Goal: Information Seeking & Learning: Learn about a topic

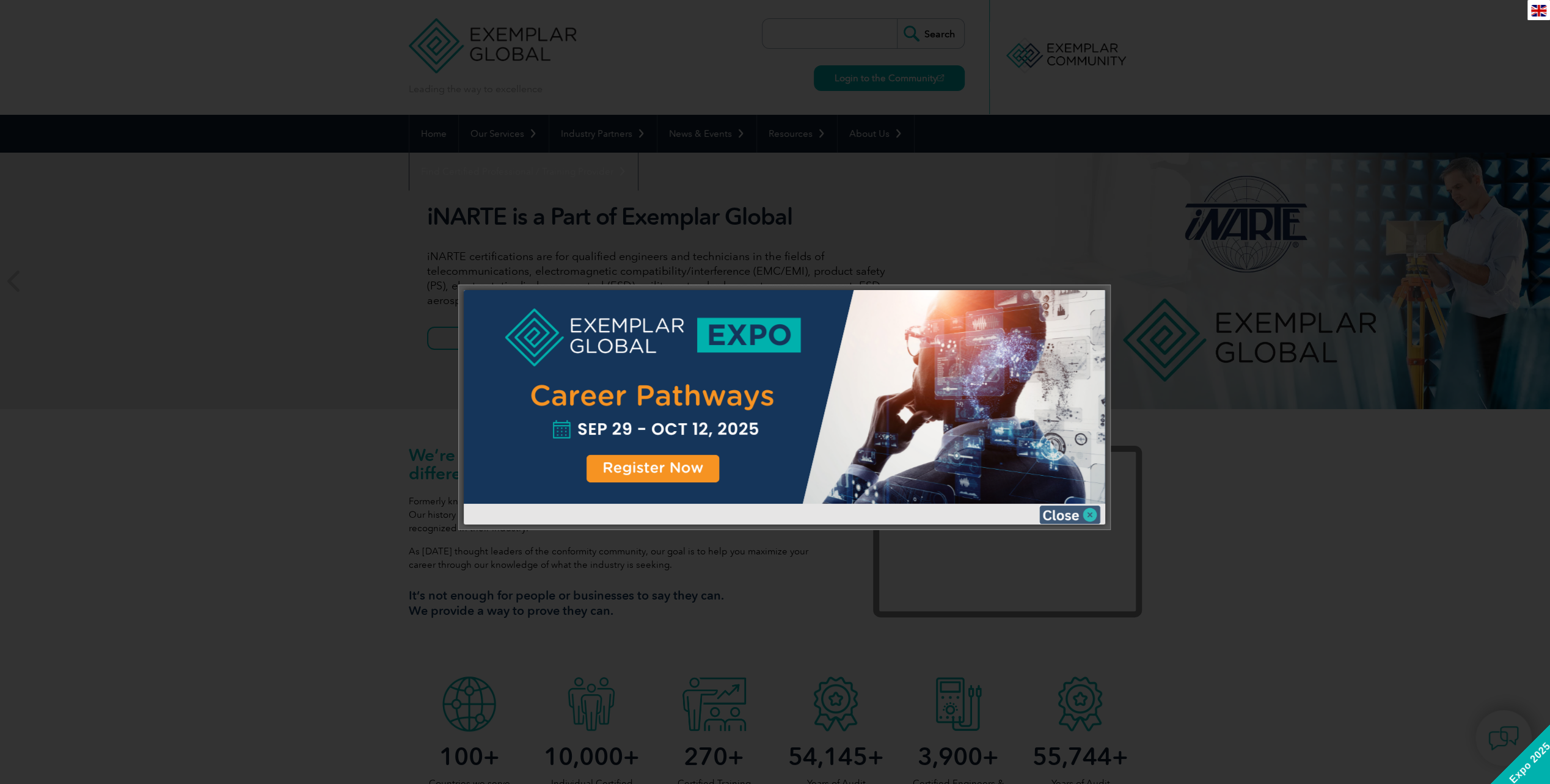
click at [1071, 513] on img at bounding box center [1070, 515] width 61 height 18
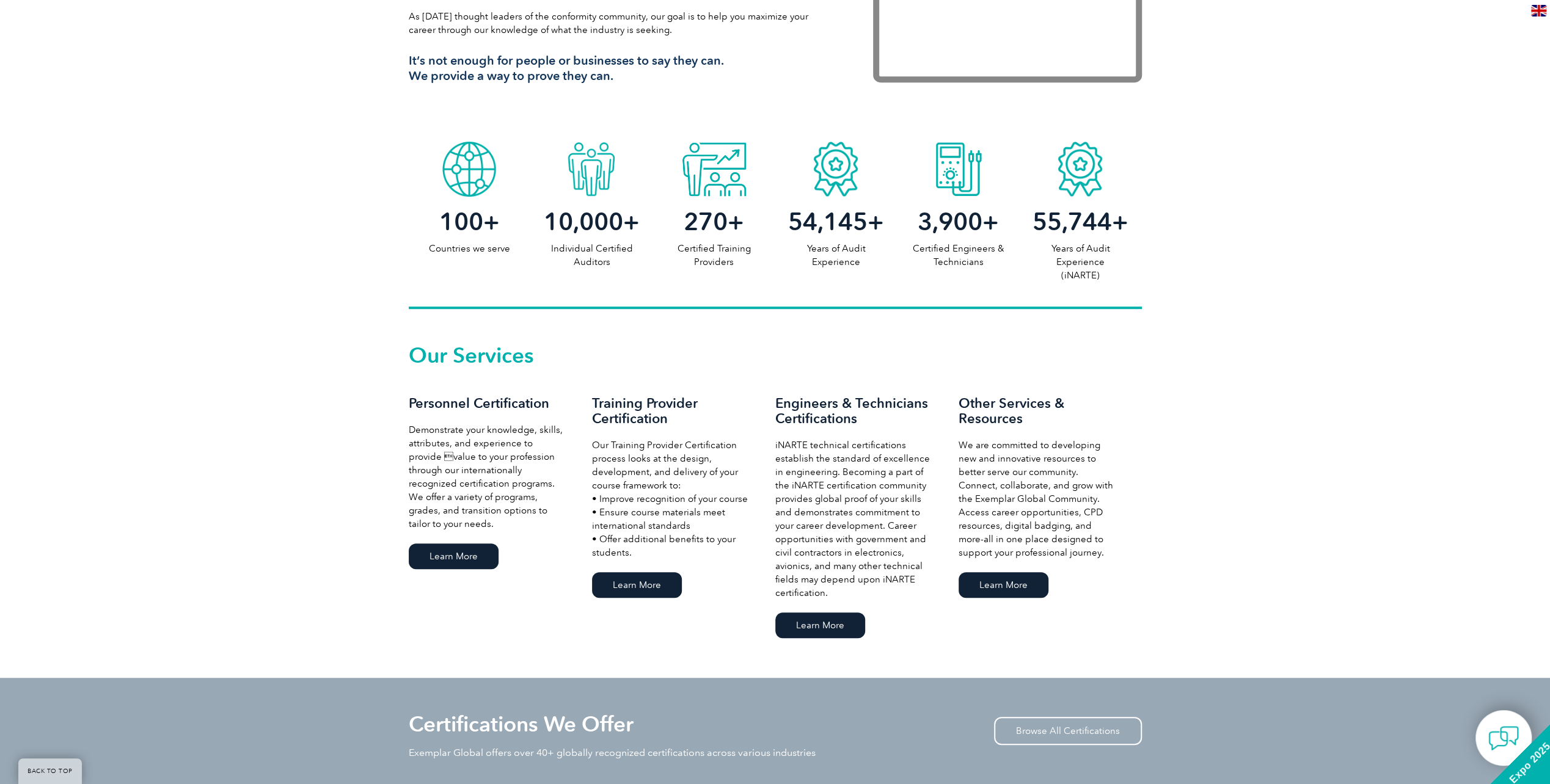
scroll to position [550, 0]
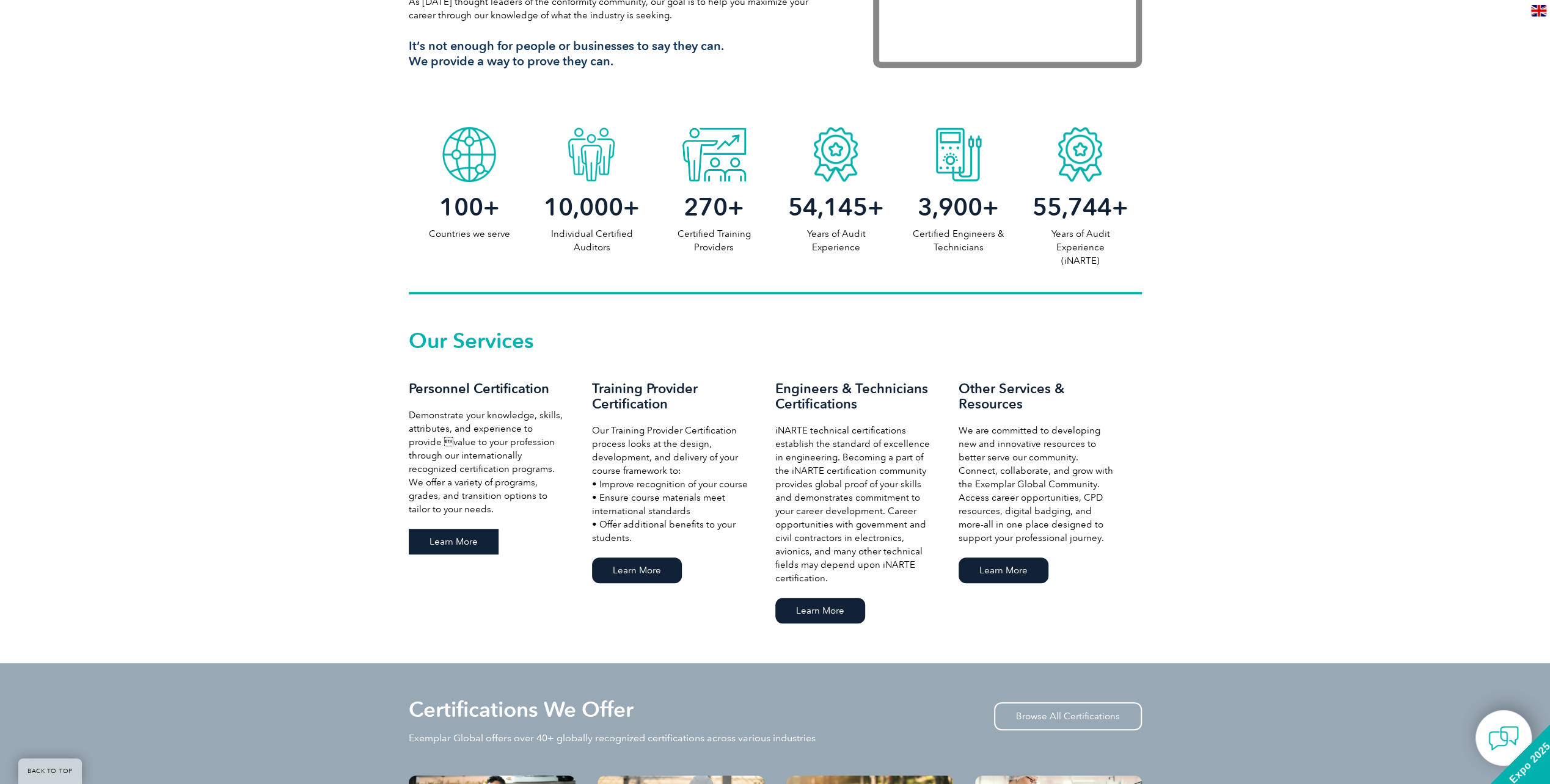
click at [445, 540] on link "Learn More" at bounding box center [454, 542] width 90 height 26
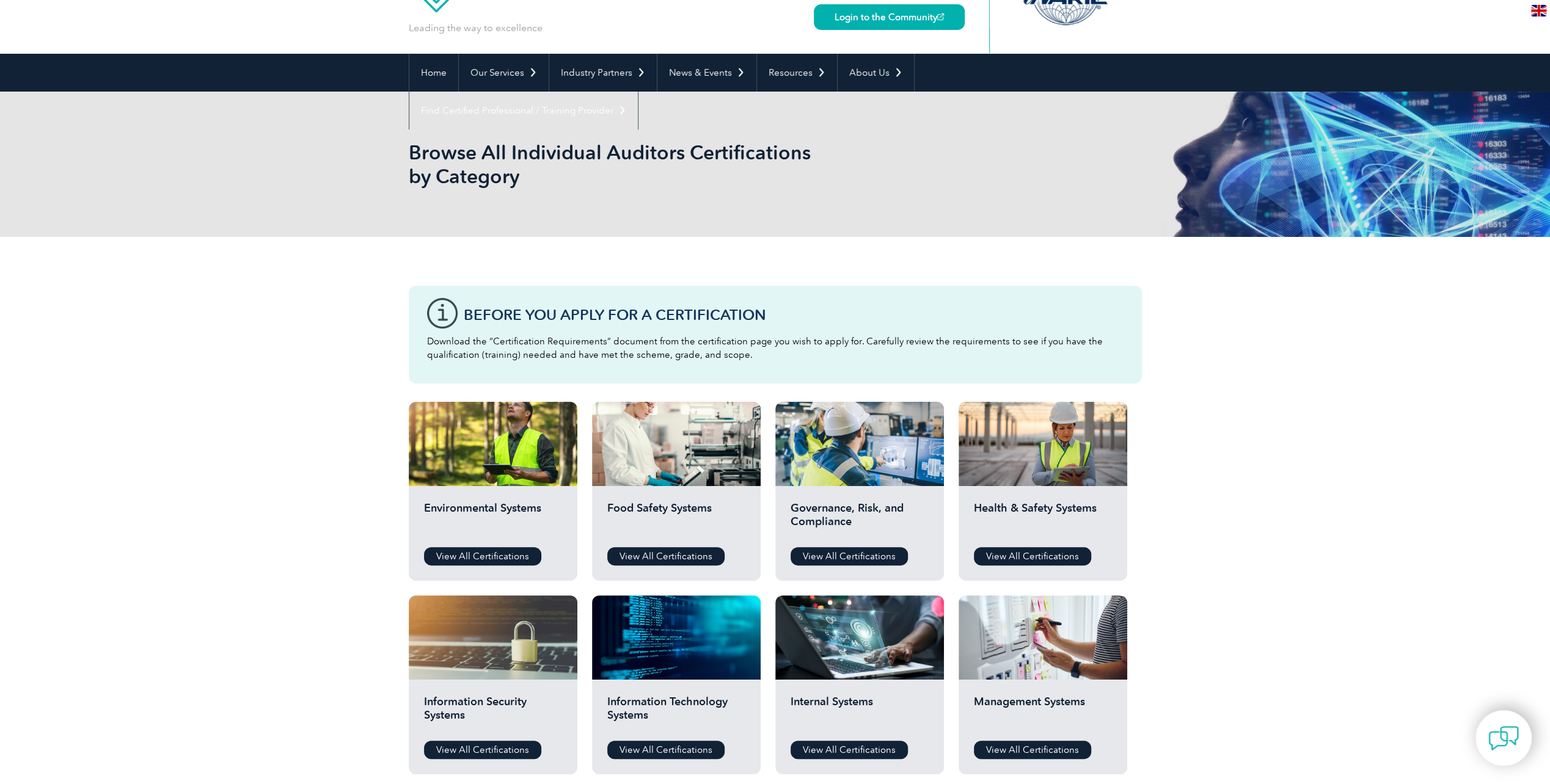
scroll to position [122, 0]
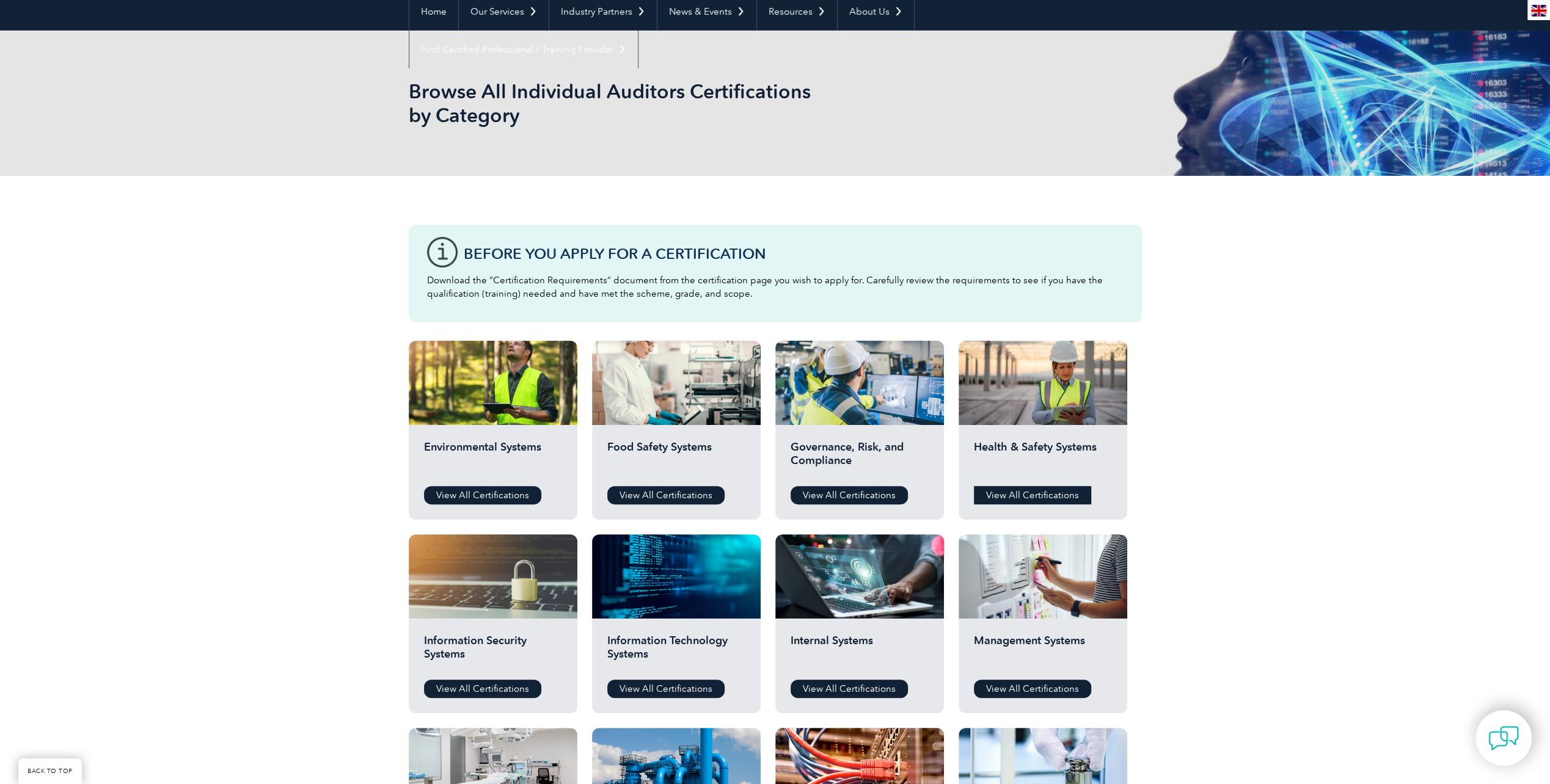
click at [1013, 497] on link "View All Certifications" at bounding box center [1032, 495] width 117 height 18
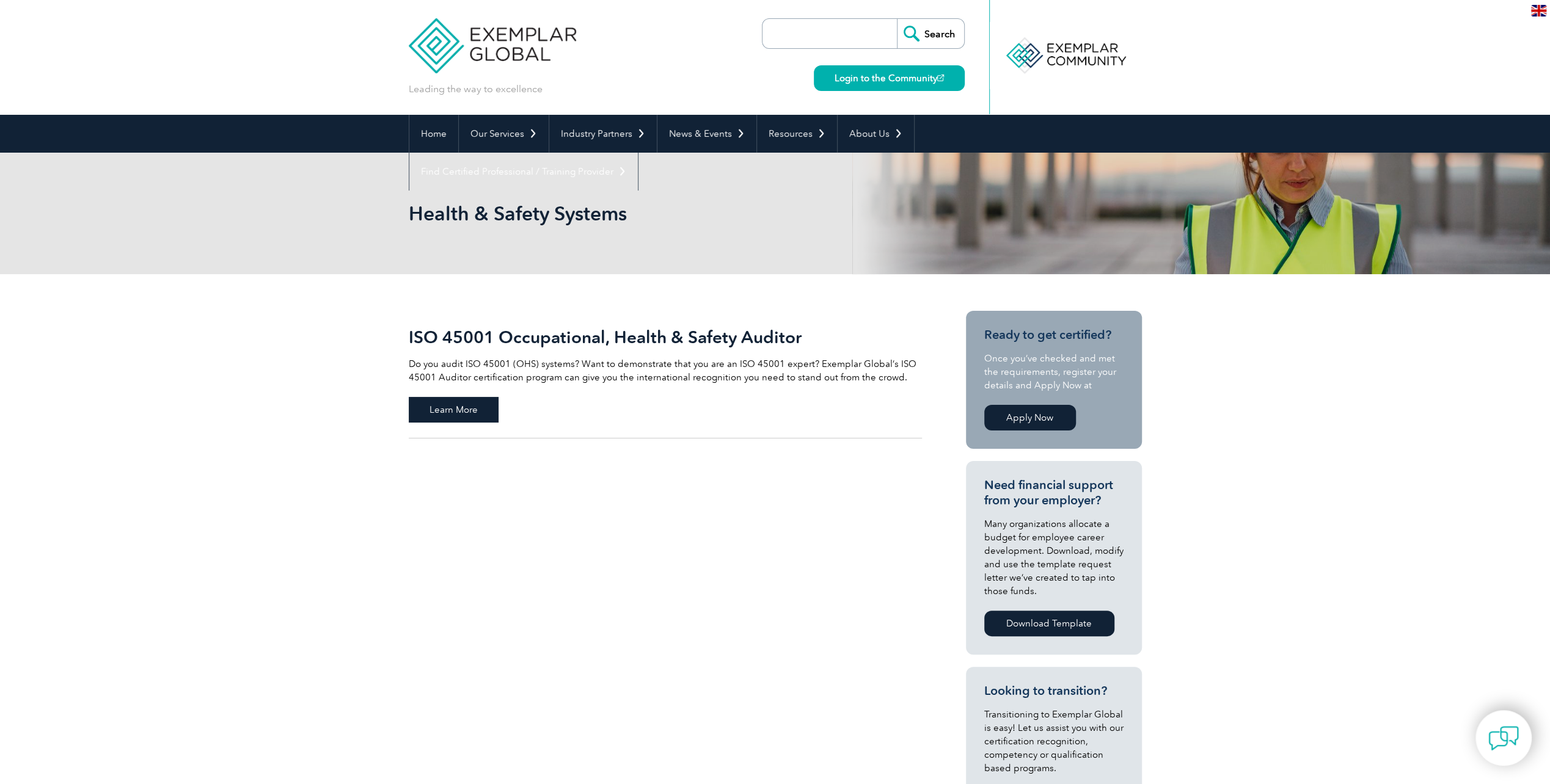
click at [433, 411] on span "Learn More" at bounding box center [454, 410] width 90 height 26
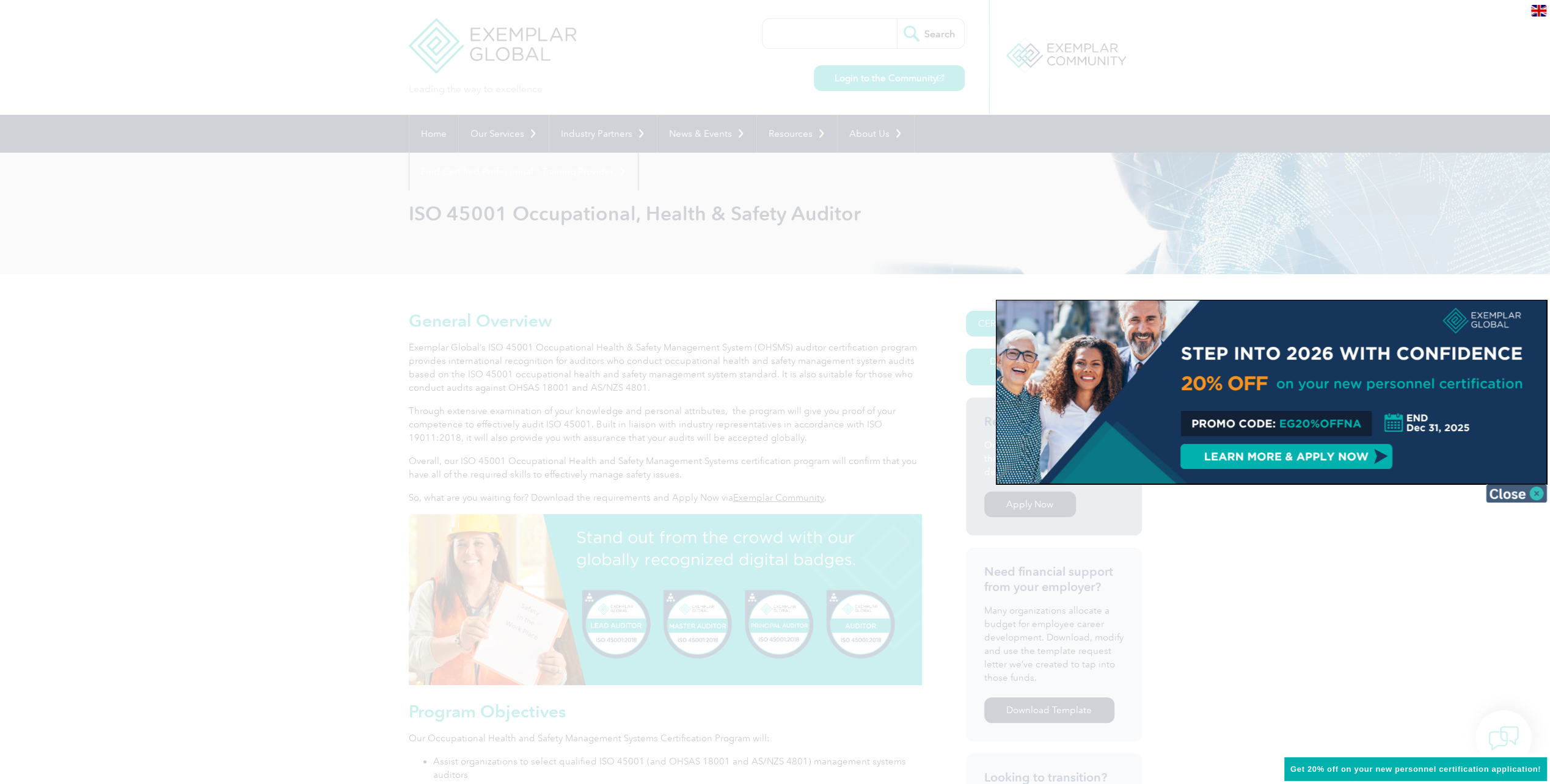
click at [1506, 491] on img at bounding box center [1516, 493] width 61 height 18
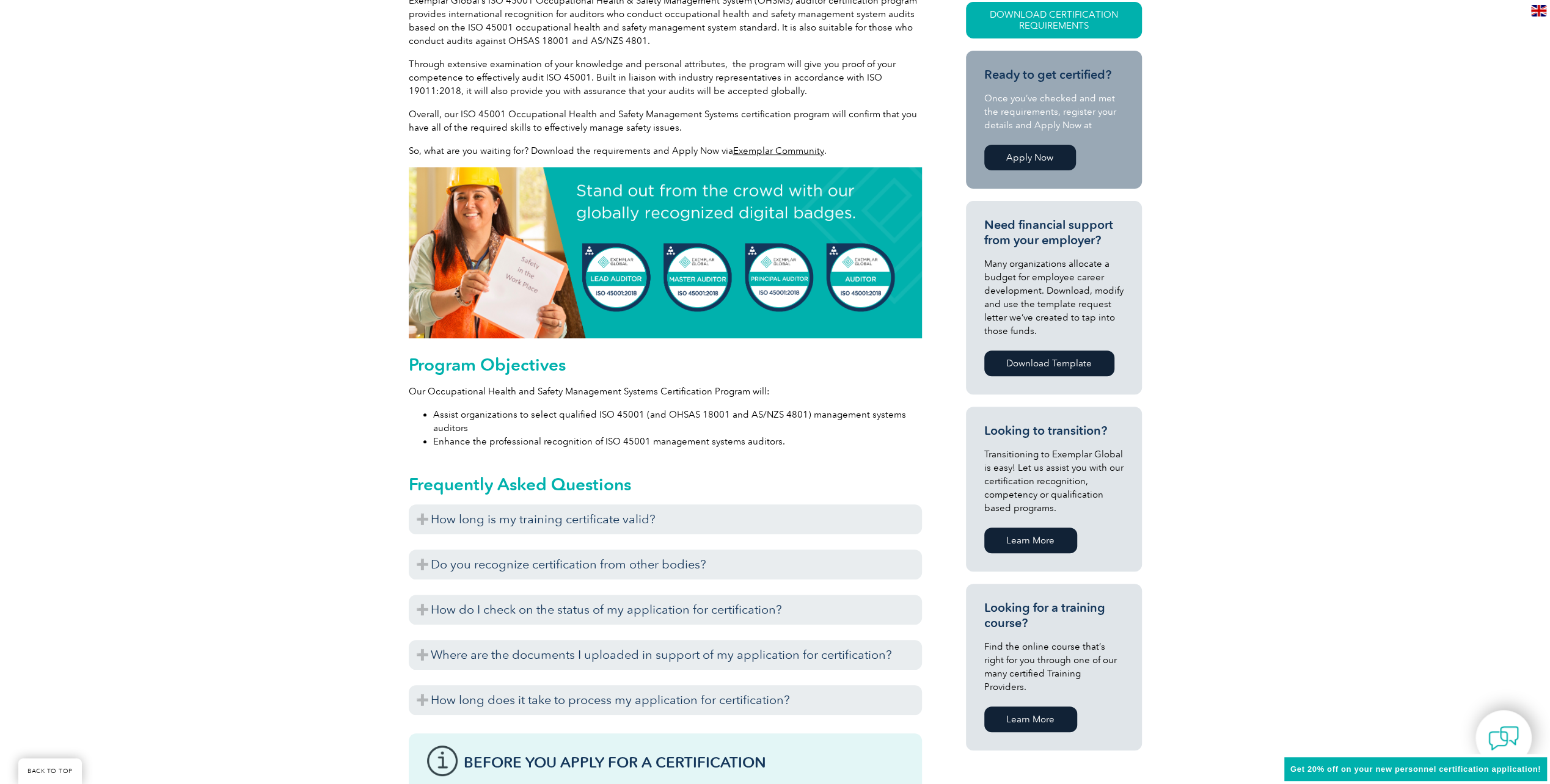
scroll to position [366, 0]
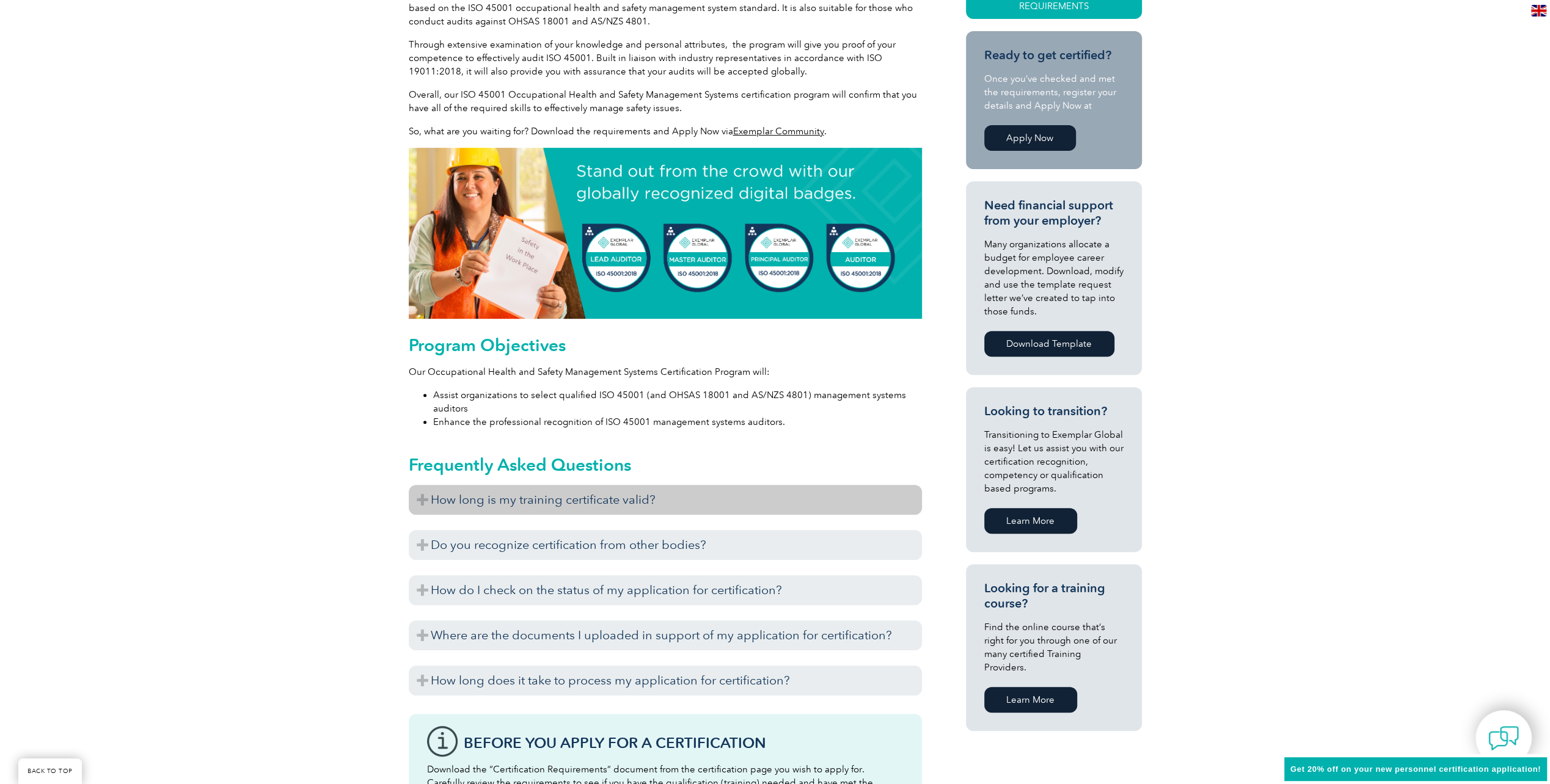
click at [420, 505] on h3 "How long is my training certificate valid?" at bounding box center [666, 499] width 513 height 30
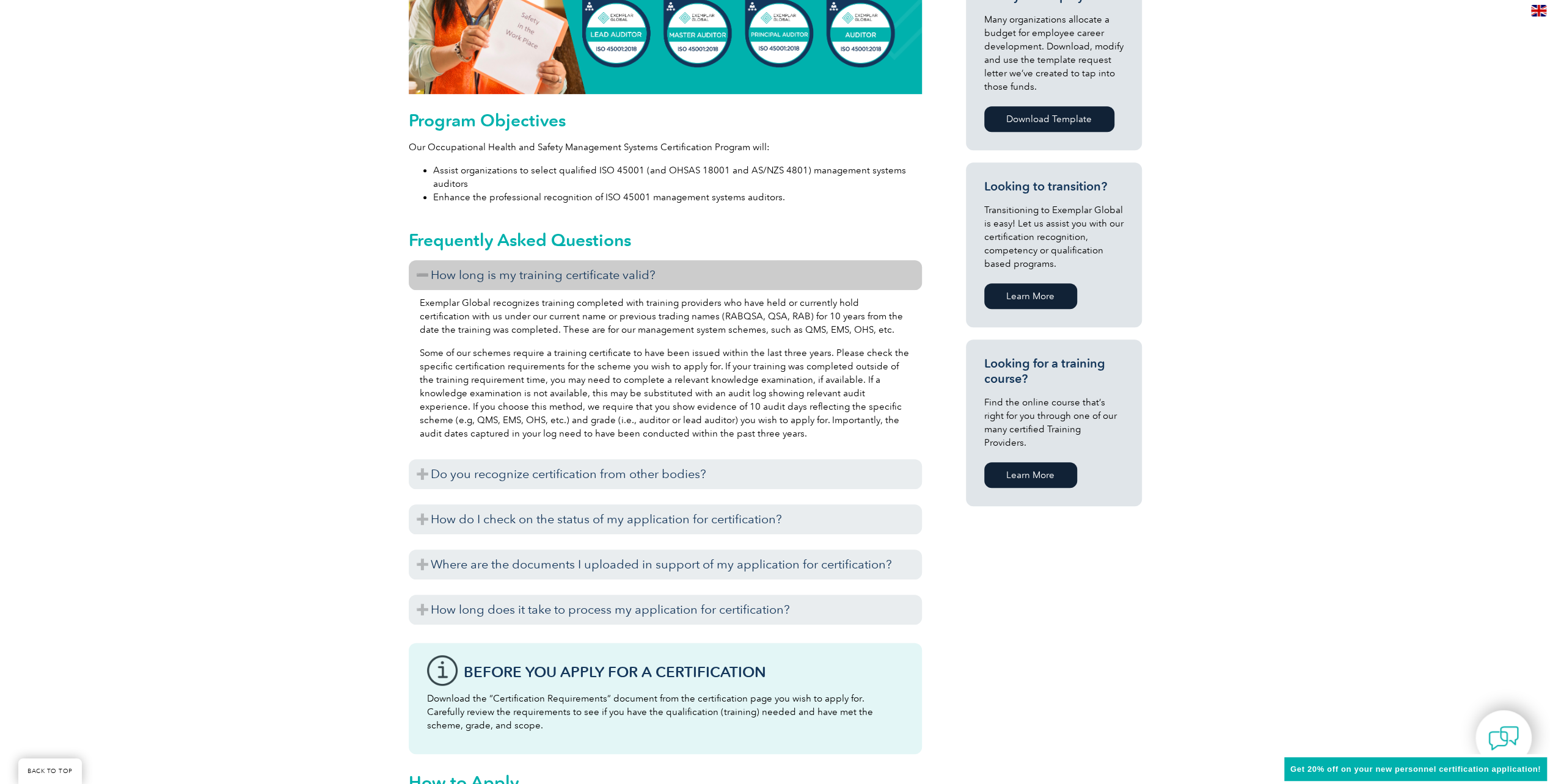
scroll to position [610, 0]
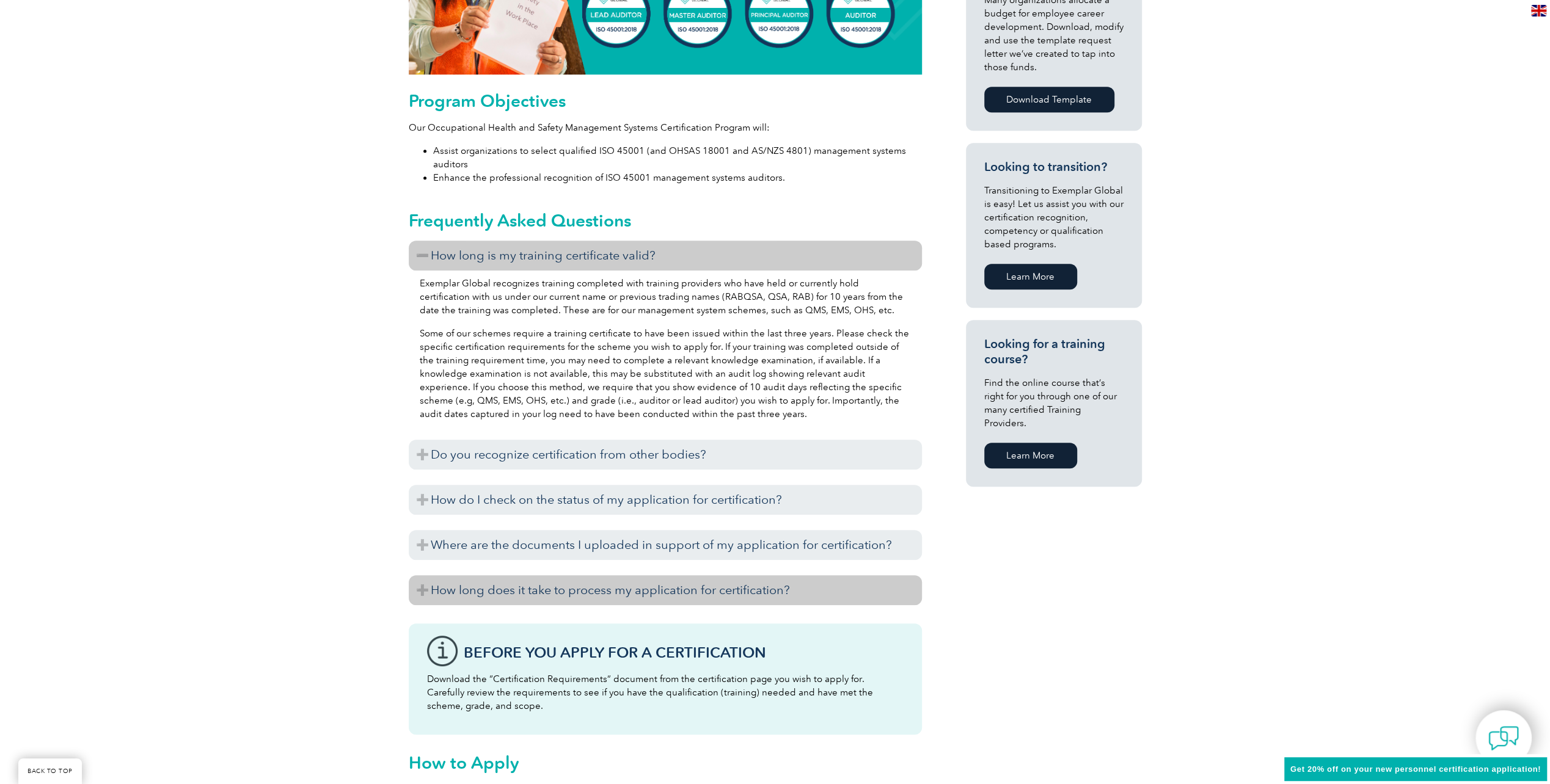
click at [463, 582] on h3 "How long does it take to process my application for certification?" at bounding box center [666, 590] width 513 height 30
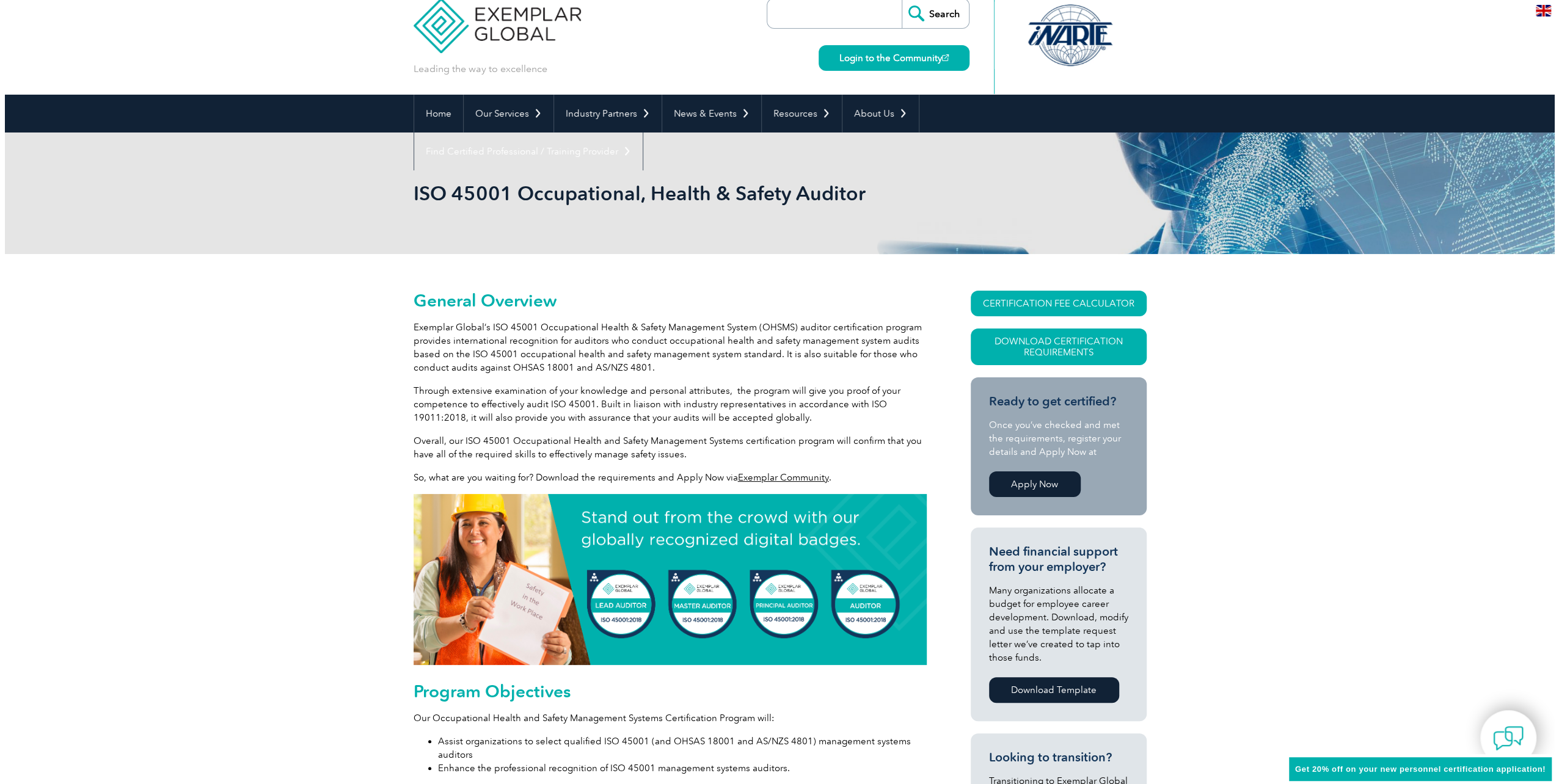
scroll to position [0, 0]
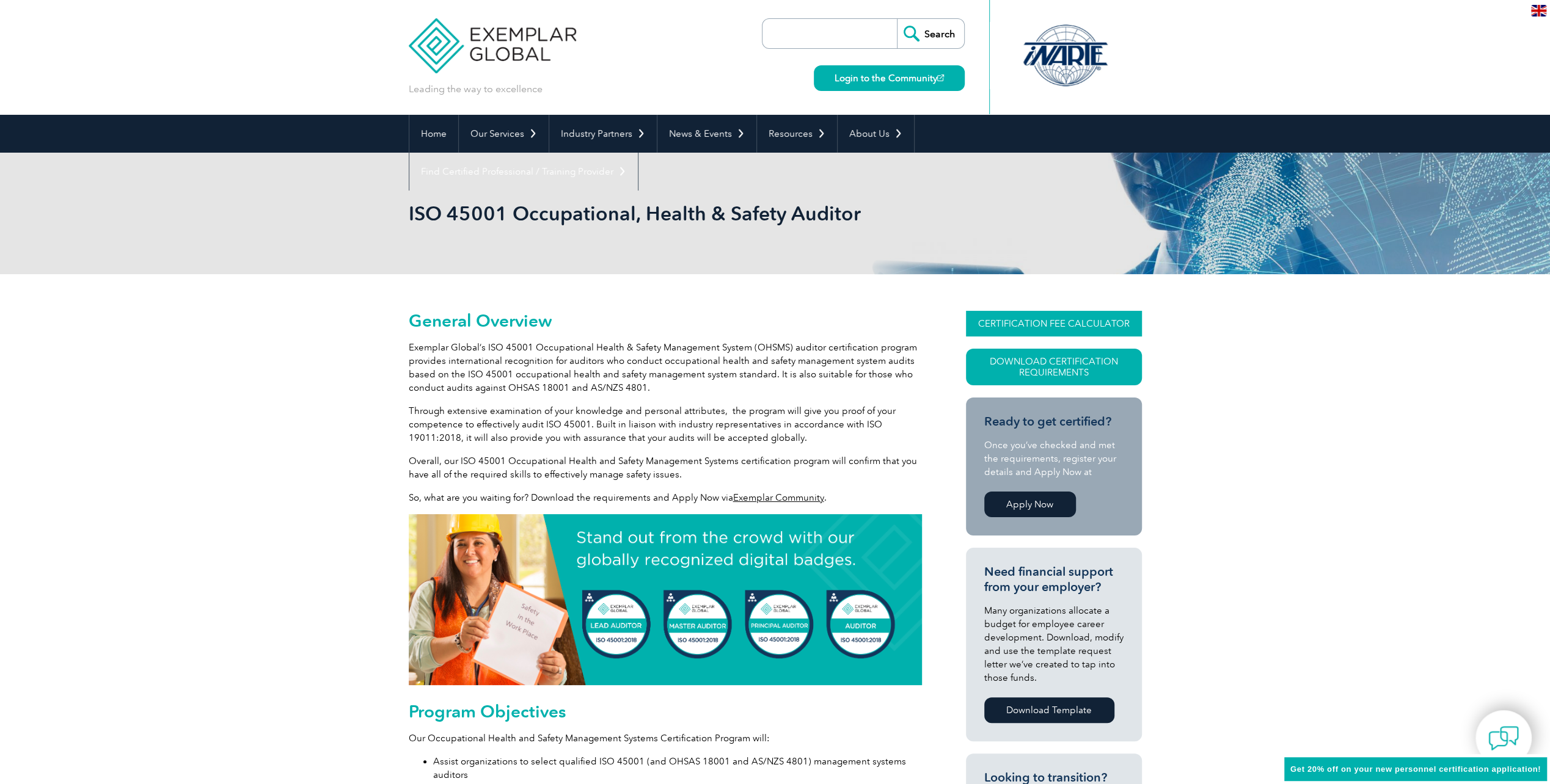
click at [1015, 324] on link "CERTIFICATION FEE CALCULATOR" at bounding box center [1054, 323] width 176 height 26
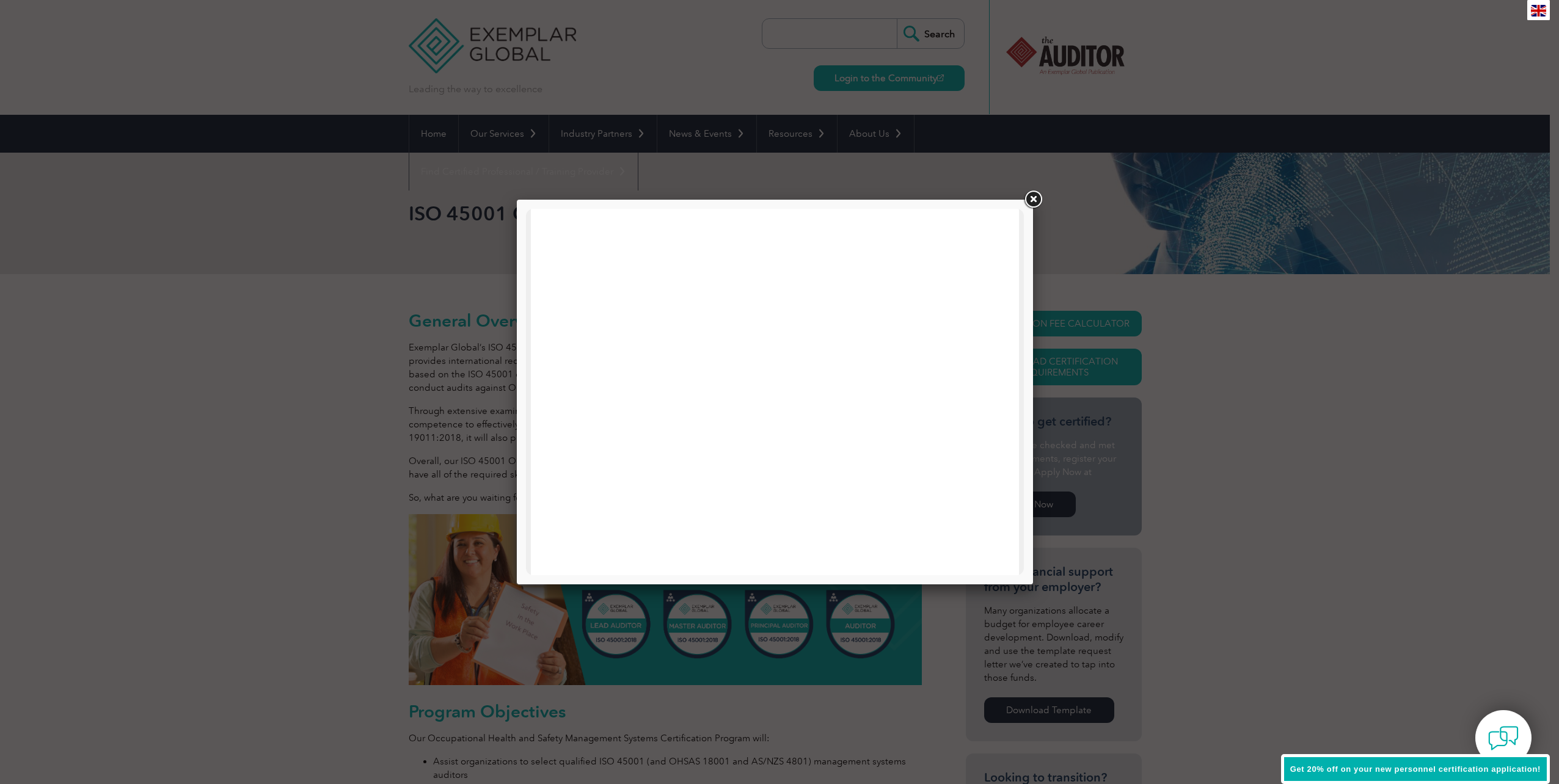
scroll to position [582, 0]
